Goal: Navigation & Orientation: Find specific page/section

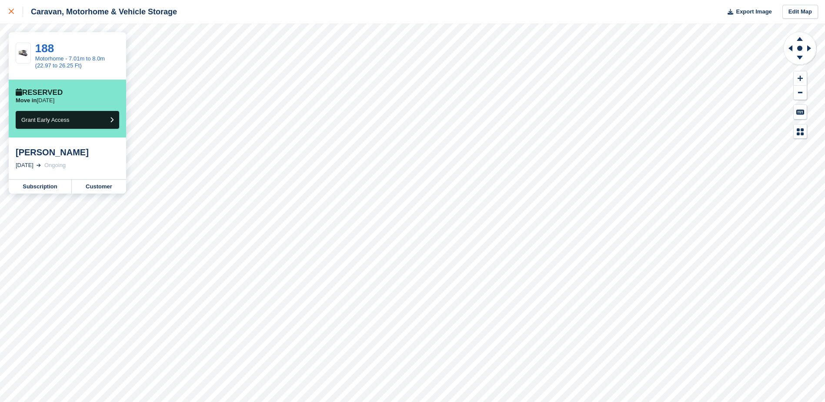
click at [12, 12] on icon at bounding box center [11, 11] width 5 height 5
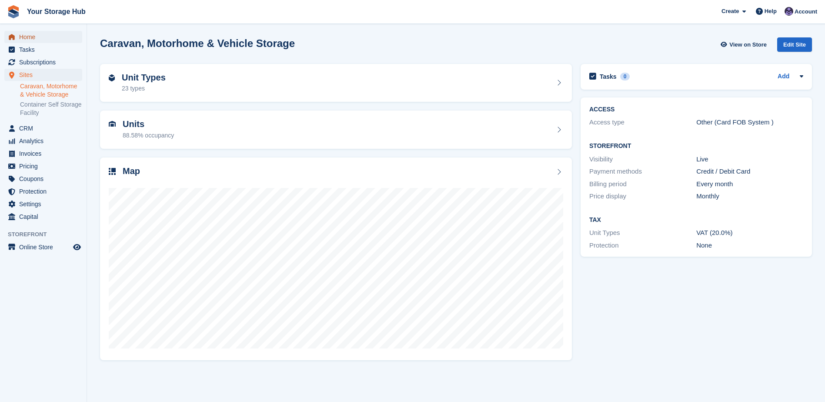
click at [24, 36] on span "Home" at bounding box center [45, 37] width 52 height 12
